Goal: Information Seeking & Learning: Understand process/instructions

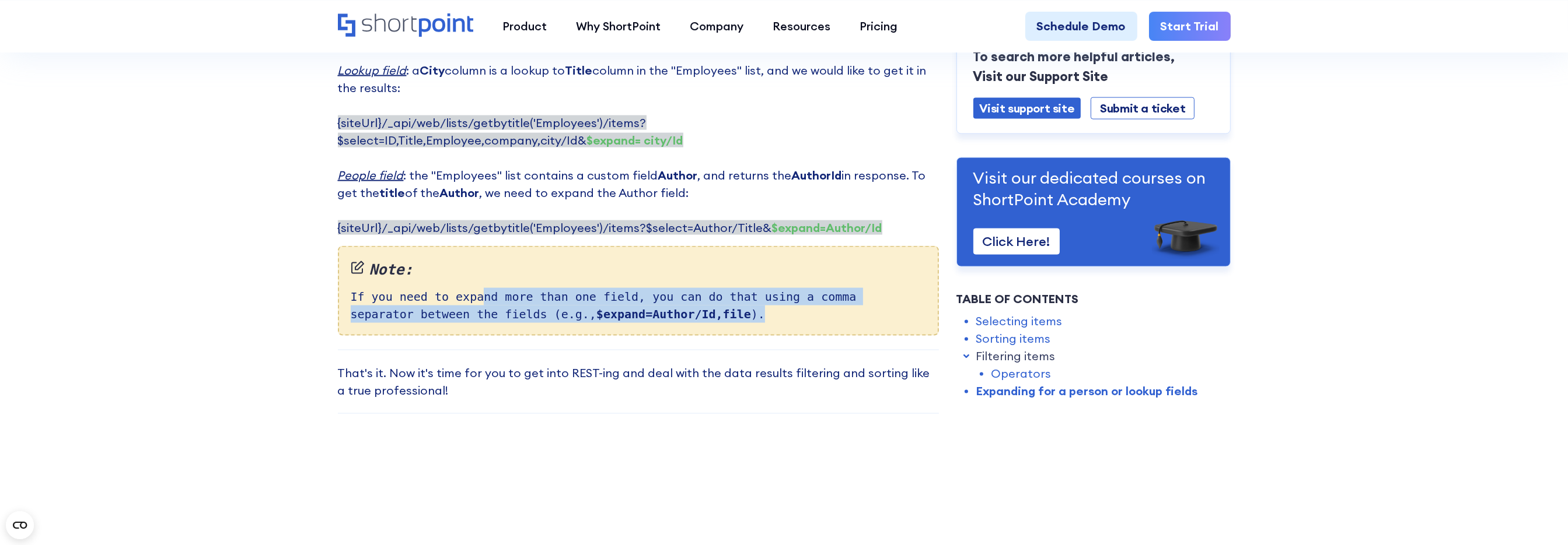
drag, startPoint x: 473, startPoint y: 219, endPoint x: 730, endPoint y: 234, distance: 257.4
click at [730, 246] on div "Note: If you need to expand more than one field, you can do that using a comma …" at bounding box center [638, 291] width 601 height 90
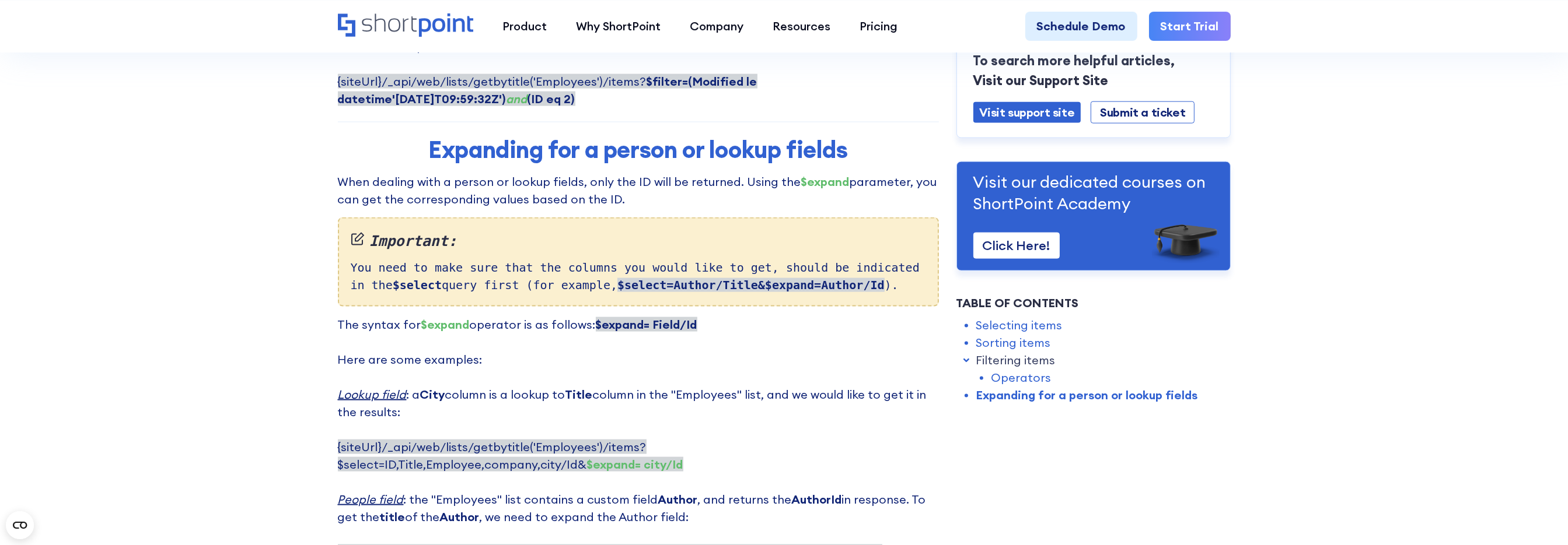
scroll to position [2799, 0]
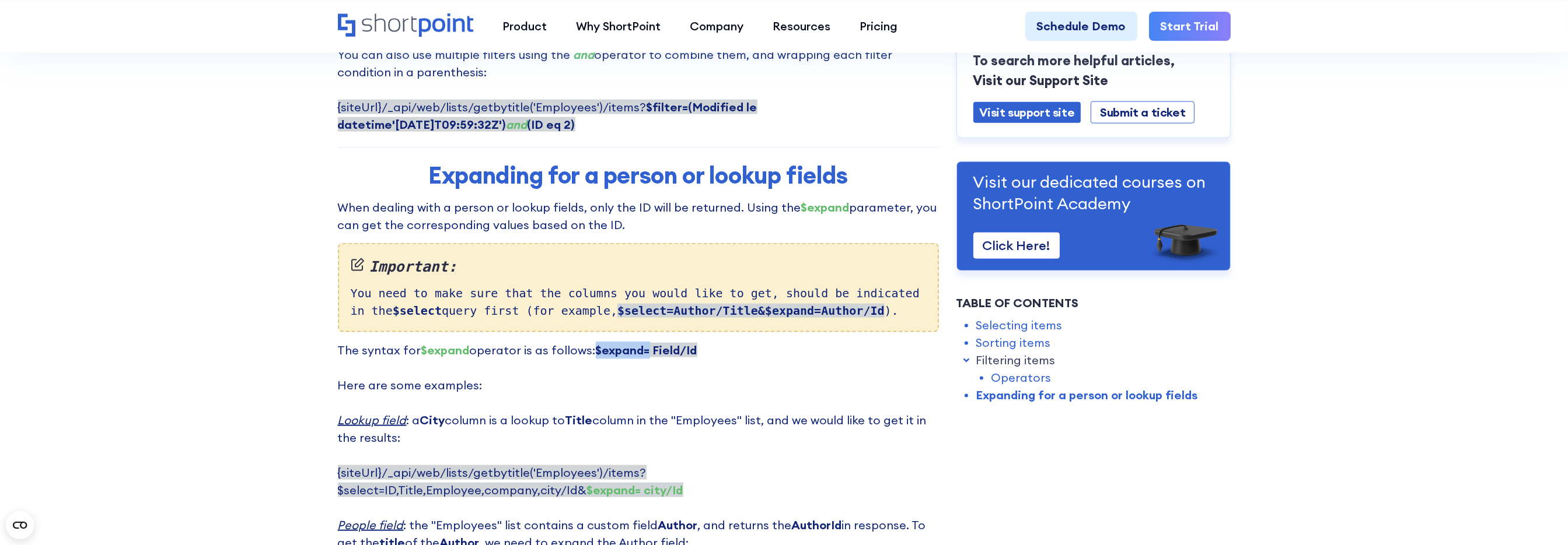
drag, startPoint x: 589, startPoint y: 272, endPoint x: 644, endPoint y: 277, distance: 55.2
click at [644, 342] on p "The syntax for $expand operator is as follows: $expand= Field/Id ‍ Here are som…" at bounding box center [638, 464] width 601 height 245
copy strong "$expand="
click at [857, 342] on p "The syntax for $expand operator is as follows: $expand= Field/Id ‍ Here are som…" at bounding box center [638, 464] width 601 height 245
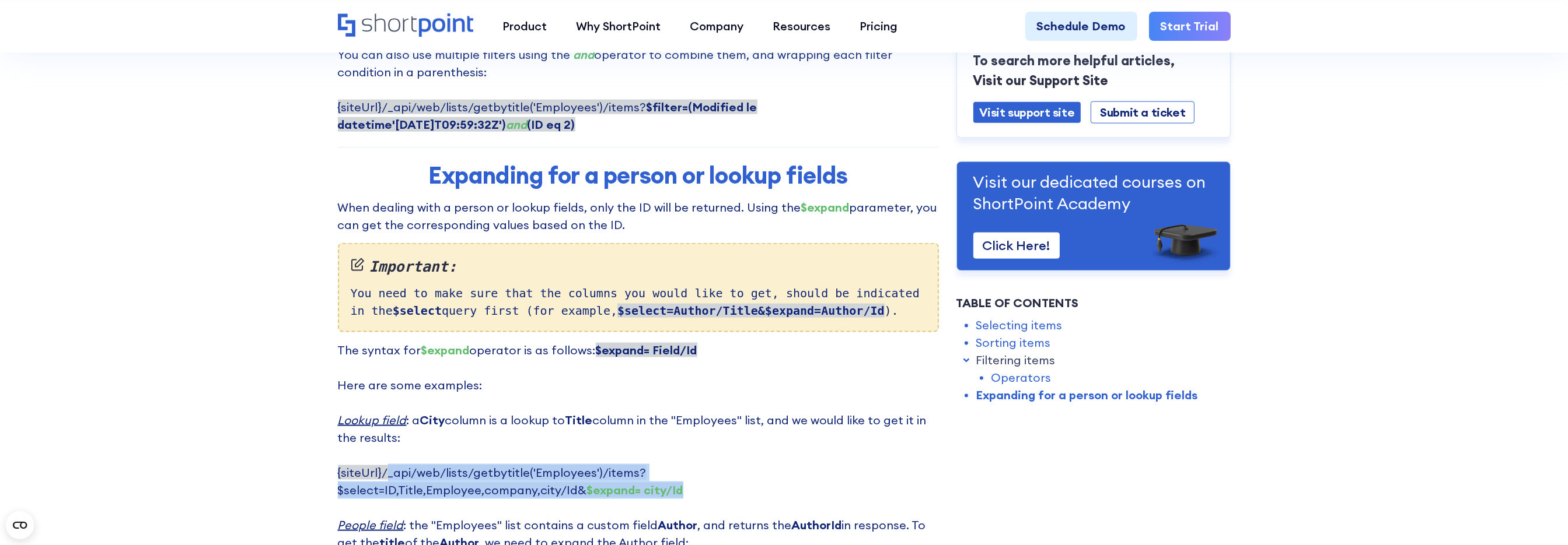
drag, startPoint x: 388, startPoint y: 398, endPoint x: 500, endPoint y: 417, distance: 113.6
click at [500, 417] on p "The syntax for $expand operator is as follows: $expand= Field/Id ‍ Here are som…" at bounding box center [638, 464] width 601 height 245
copy span "_api/web/lists/getbytitle('Employees')/items?$select=ID,Title,Employee,company,…"
